Goal: Navigation & Orientation: Find specific page/section

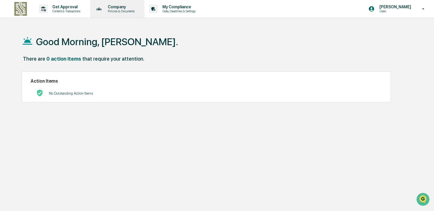
click at [134, 8] on p "Company" at bounding box center [120, 7] width 34 height 5
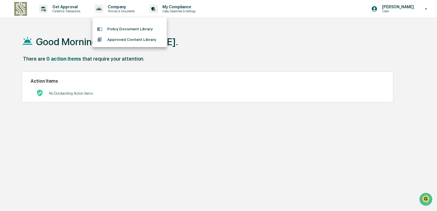
click at [131, 27] on li "Policy Document Library" at bounding box center [129, 29] width 74 height 11
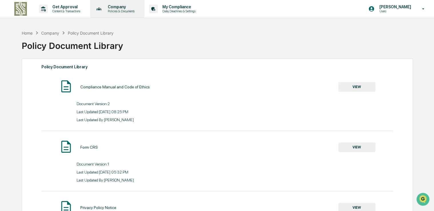
click at [138, 9] on p "Policies & Documents" at bounding box center [120, 11] width 34 height 4
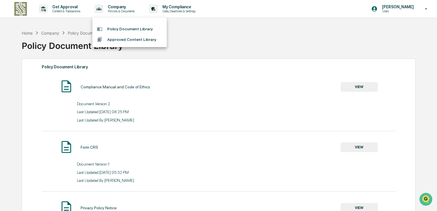
click at [137, 39] on li "Approved Content Library" at bounding box center [129, 39] width 74 height 11
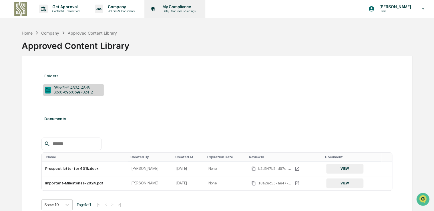
click at [177, 8] on p "My Compliance" at bounding box center [178, 7] width 41 height 5
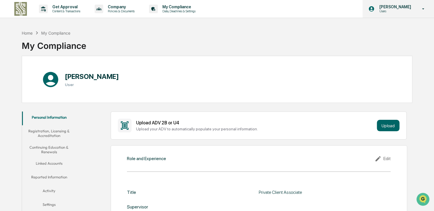
click at [409, 14] on div "[PERSON_NAME] Users" at bounding box center [399, 9] width 72 height 18
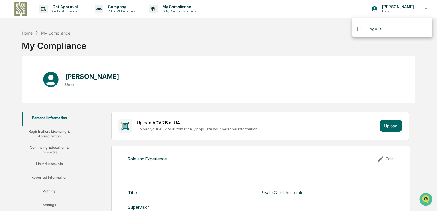
click at [126, 25] on div at bounding box center [218, 105] width 437 height 211
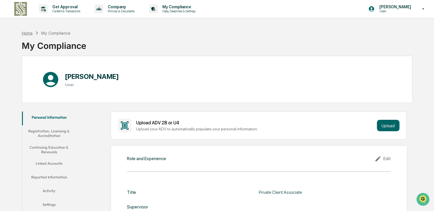
click at [24, 35] on div "Home" at bounding box center [27, 33] width 11 height 5
